Goal: Information Seeking & Learning: Stay updated

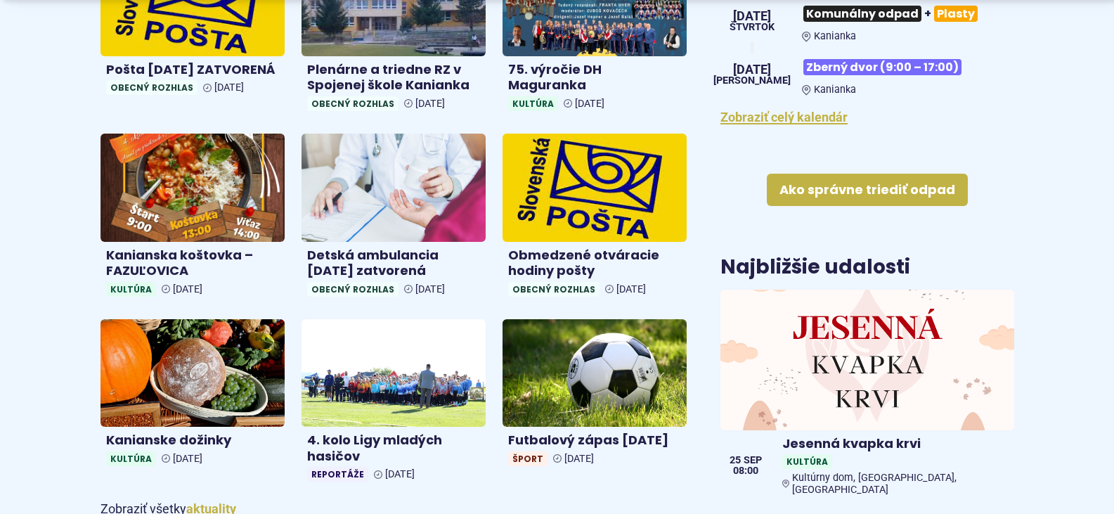
scroll to position [633, 0]
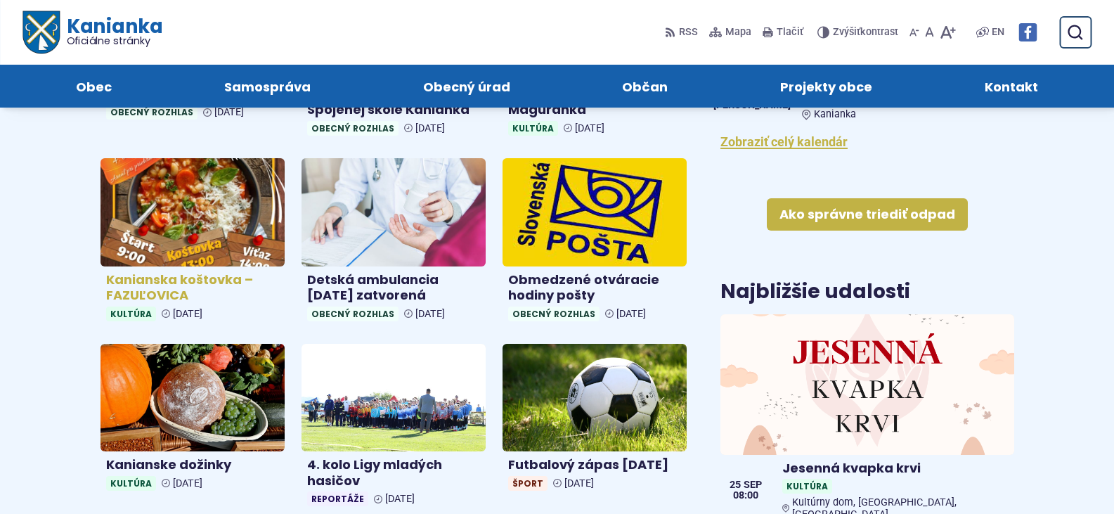
click at [236, 233] on img at bounding box center [192, 212] width 212 height 124
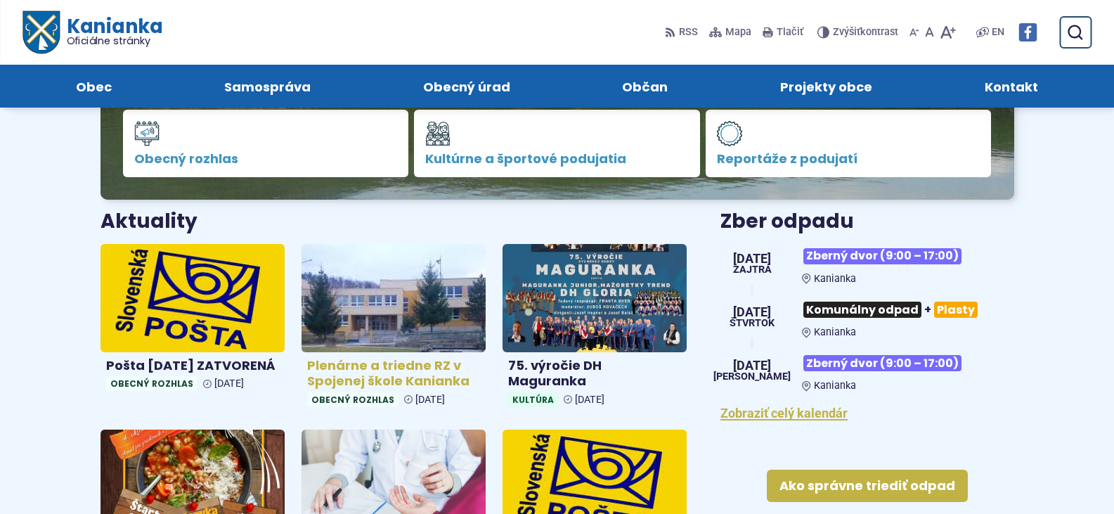
scroll to position [352, 0]
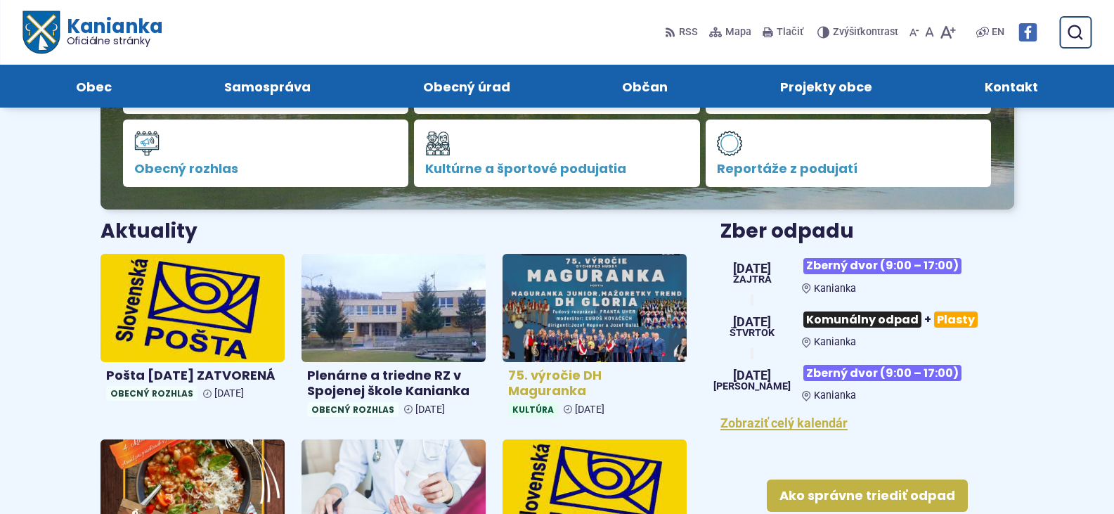
click at [647, 323] on img at bounding box center [595, 307] width 212 height 124
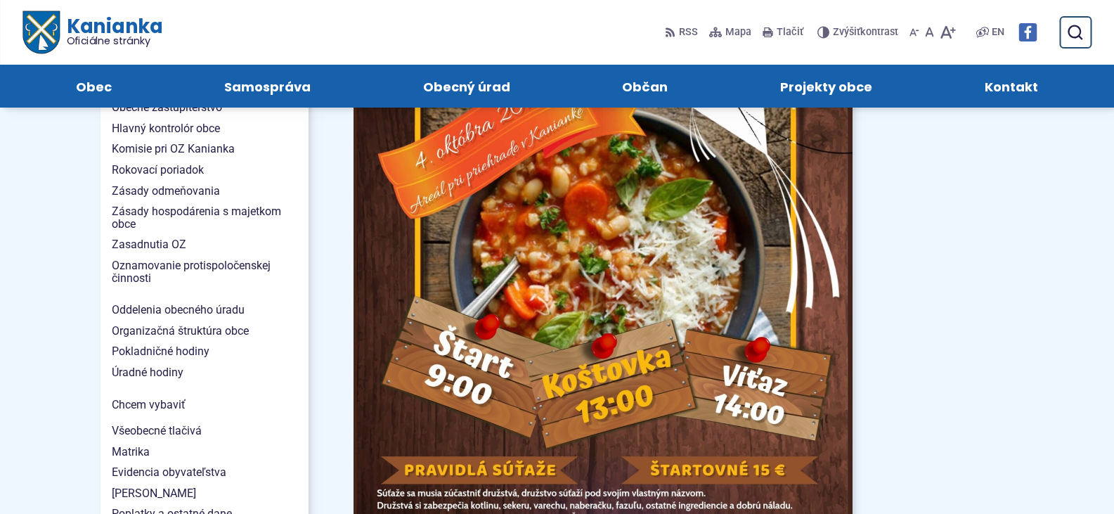
scroll to position [984, 0]
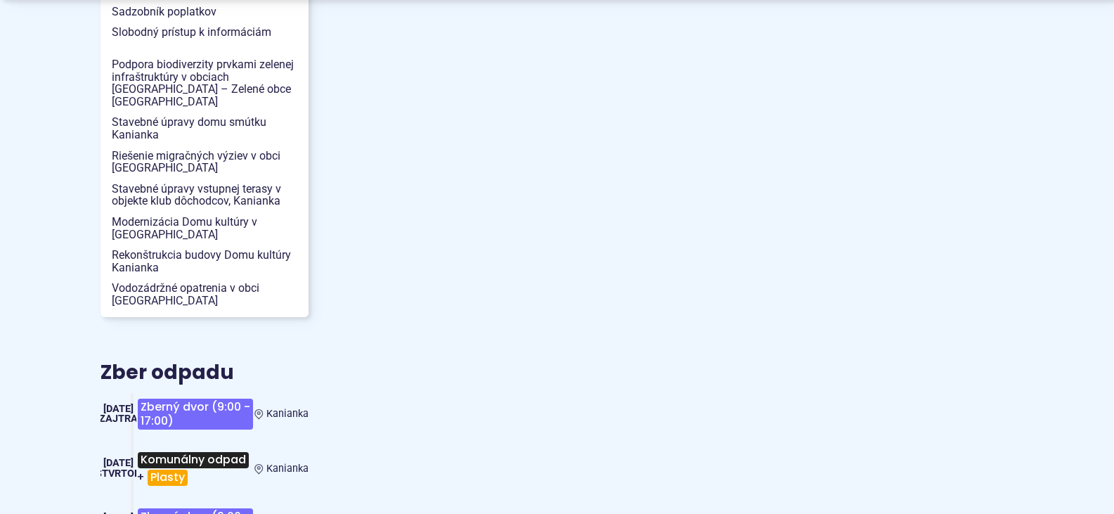
scroll to position [1687, 0]
